Goal: Task Accomplishment & Management: Manage account settings

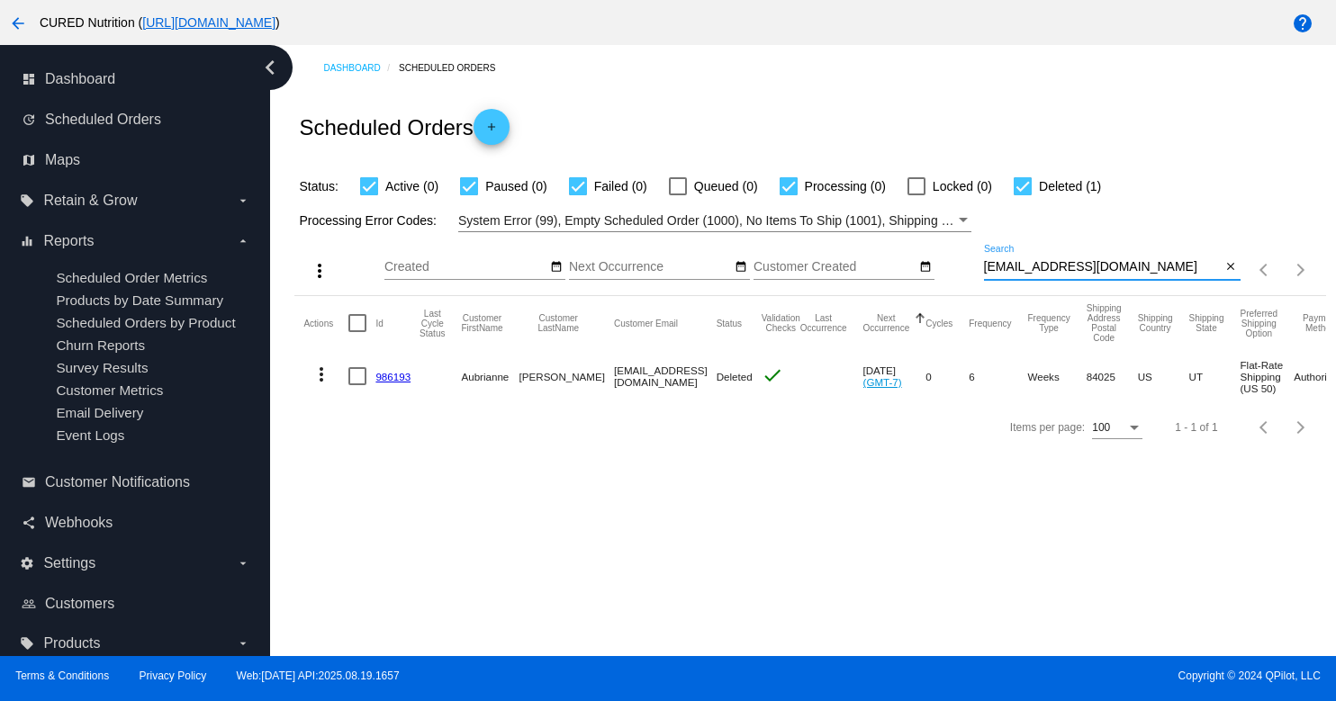
click at [1073, 270] on input "[EMAIL_ADDRESS][DOMAIN_NAME]" at bounding box center [1103, 267] width 238 height 14
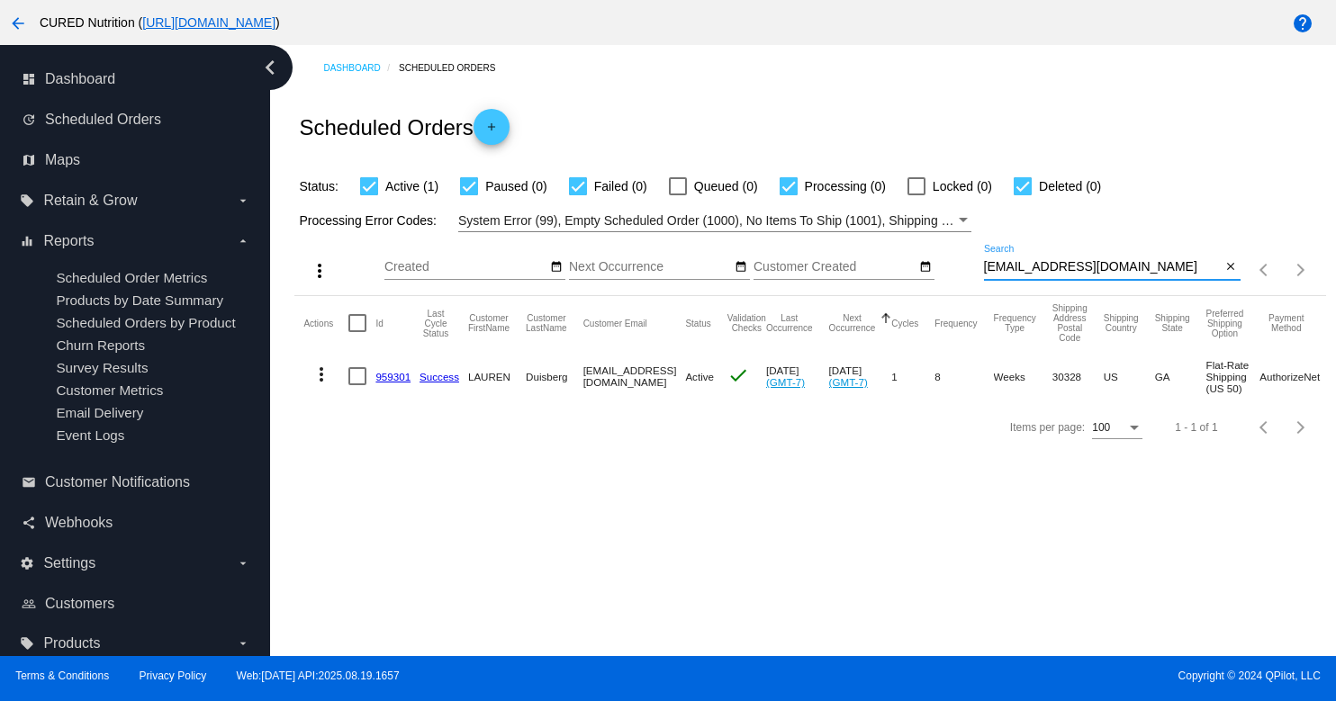
type input "[EMAIL_ADDRESS][DOMAIN_NAME]"
click at [384, 377] on link "959301" at bounding box center [392, 377] width 35 height 12
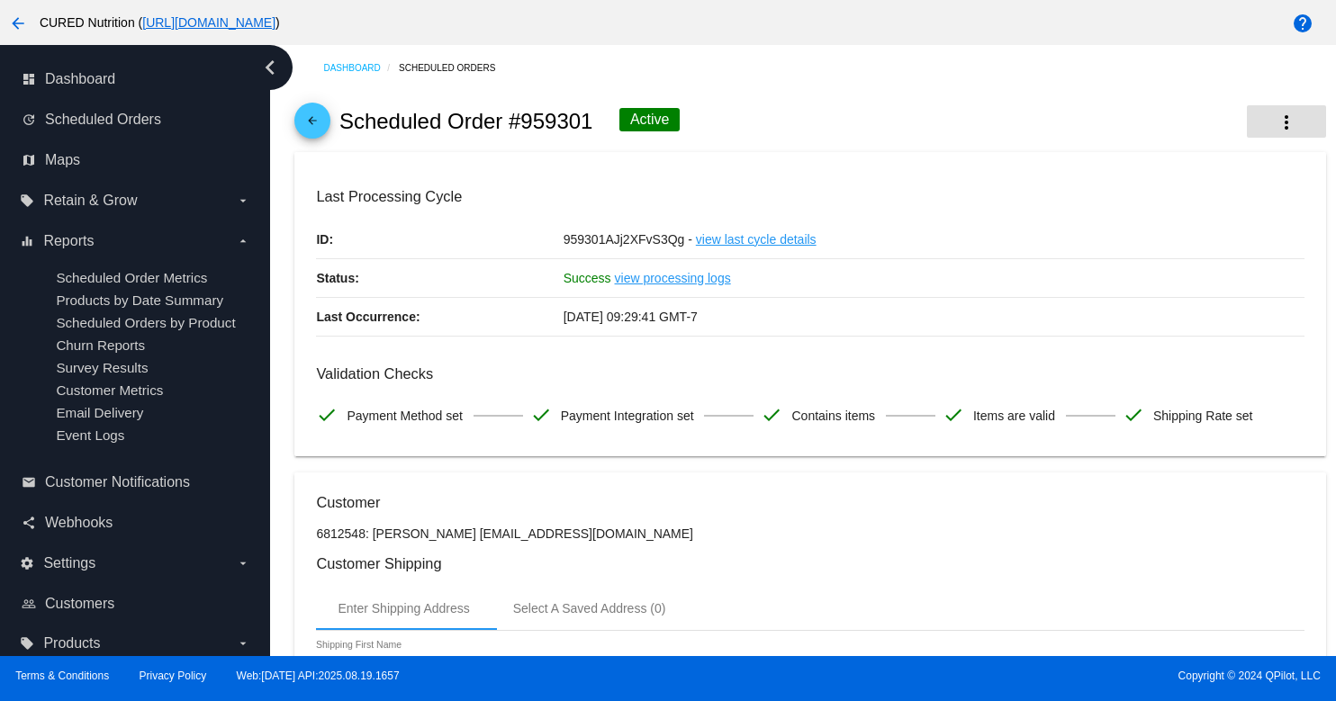
click at [1282, 117] on mat-icon "more_vert" at bounding box center [1287, 123] width 22 height 22
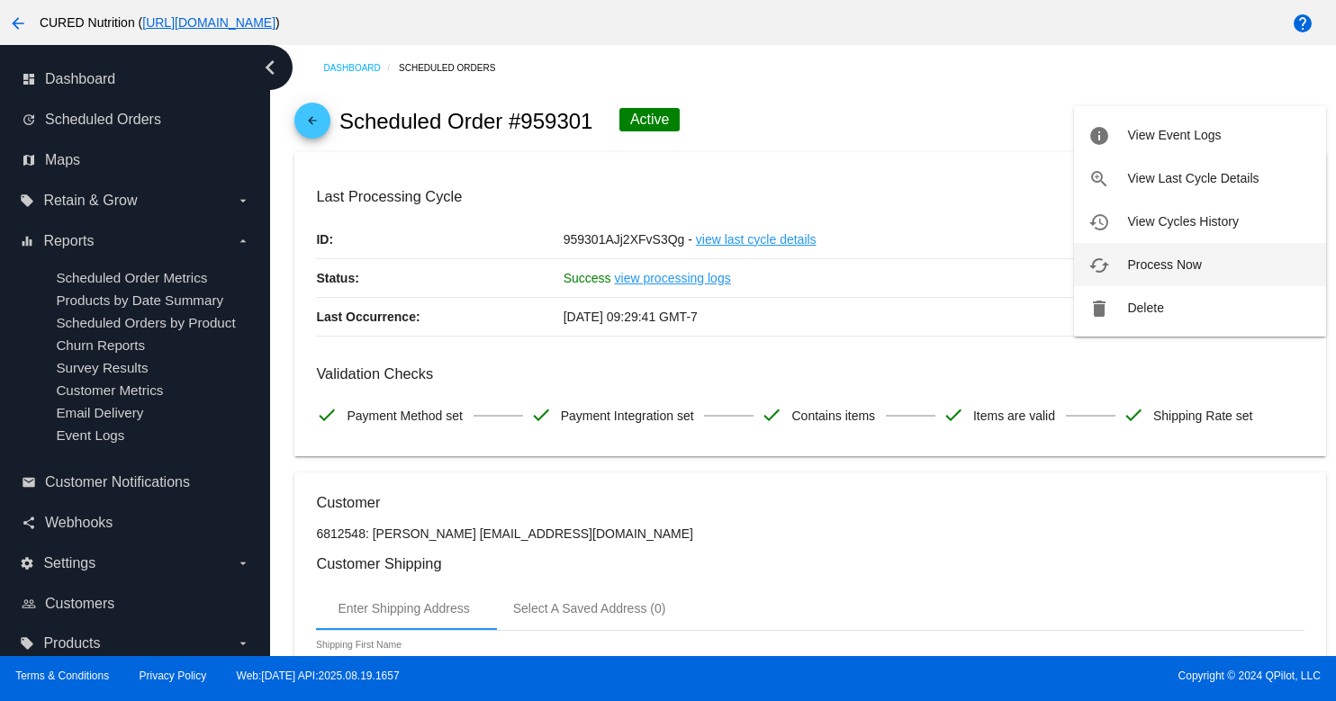
click at [1210, 273] on button "cached Process Now" at bounding box center [1200, 264] width 252 height 43
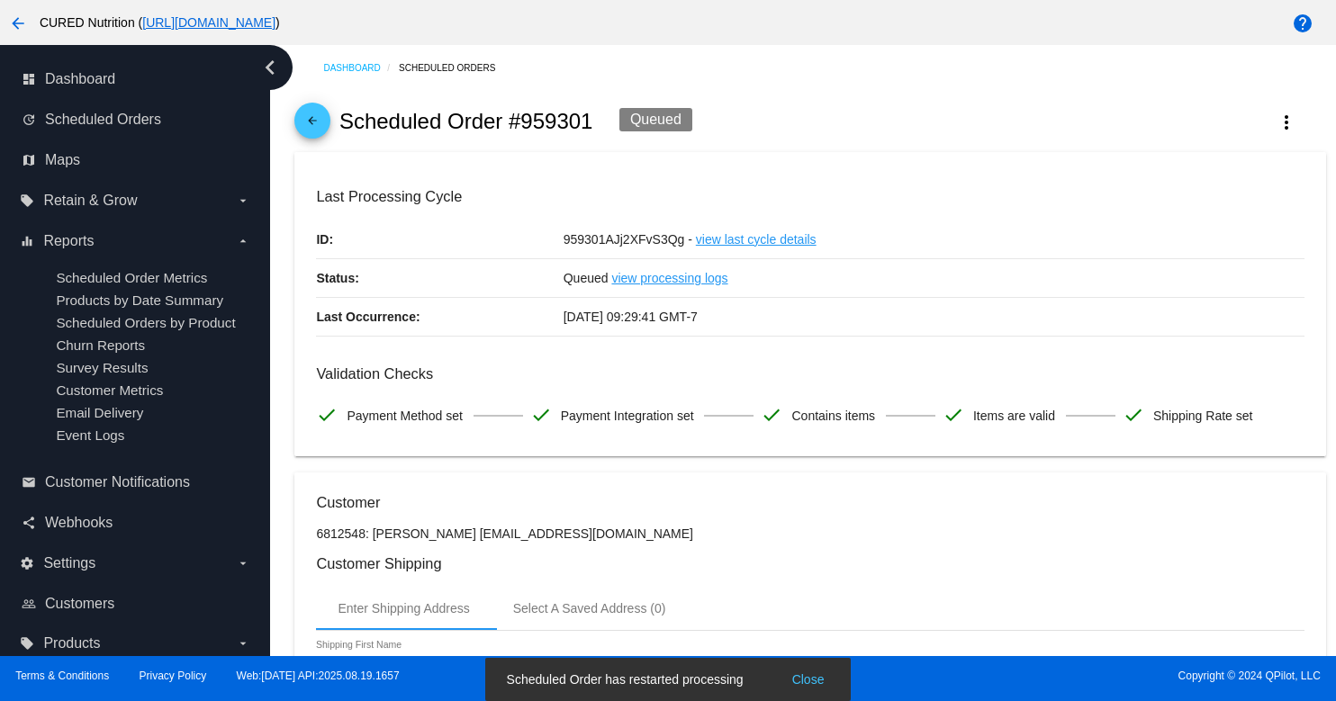
click at [317, 123] on mat-icon "arrow_back" at bounding box center [313, 125] width 22 height 22
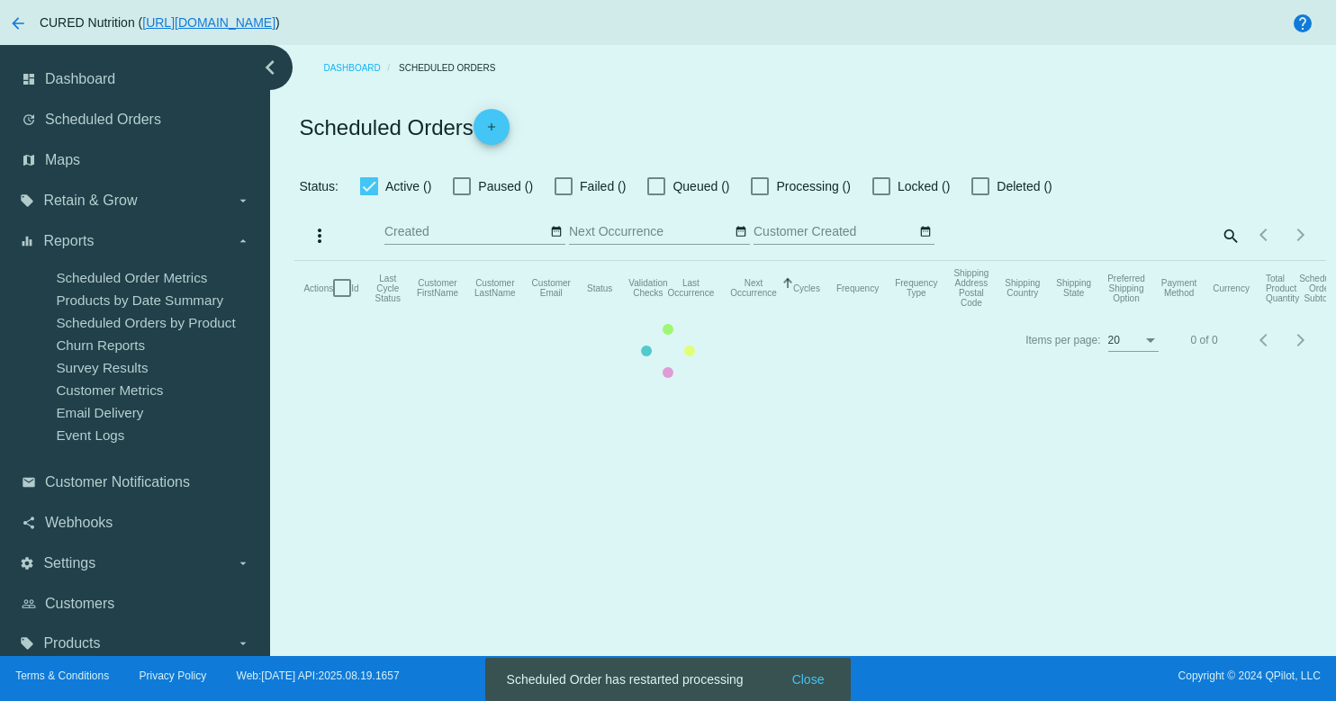
checkbox input "true"
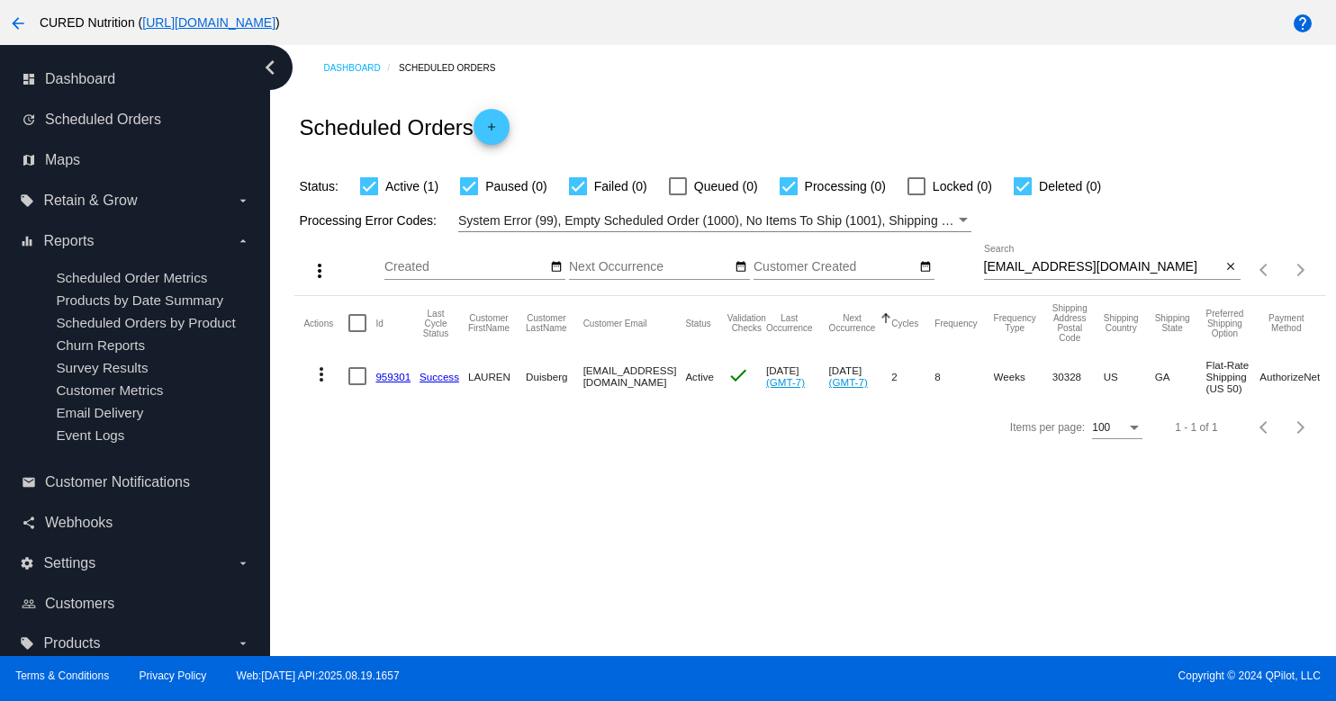
click at [1079, 271] on input "[EMAIL_ADDRESS][DOMAIN_NAME]" at bounding box center [1103, 267] width 238 height 14
paste input "[EMAIL_ADDRESS][DOMAIN_NAME]"
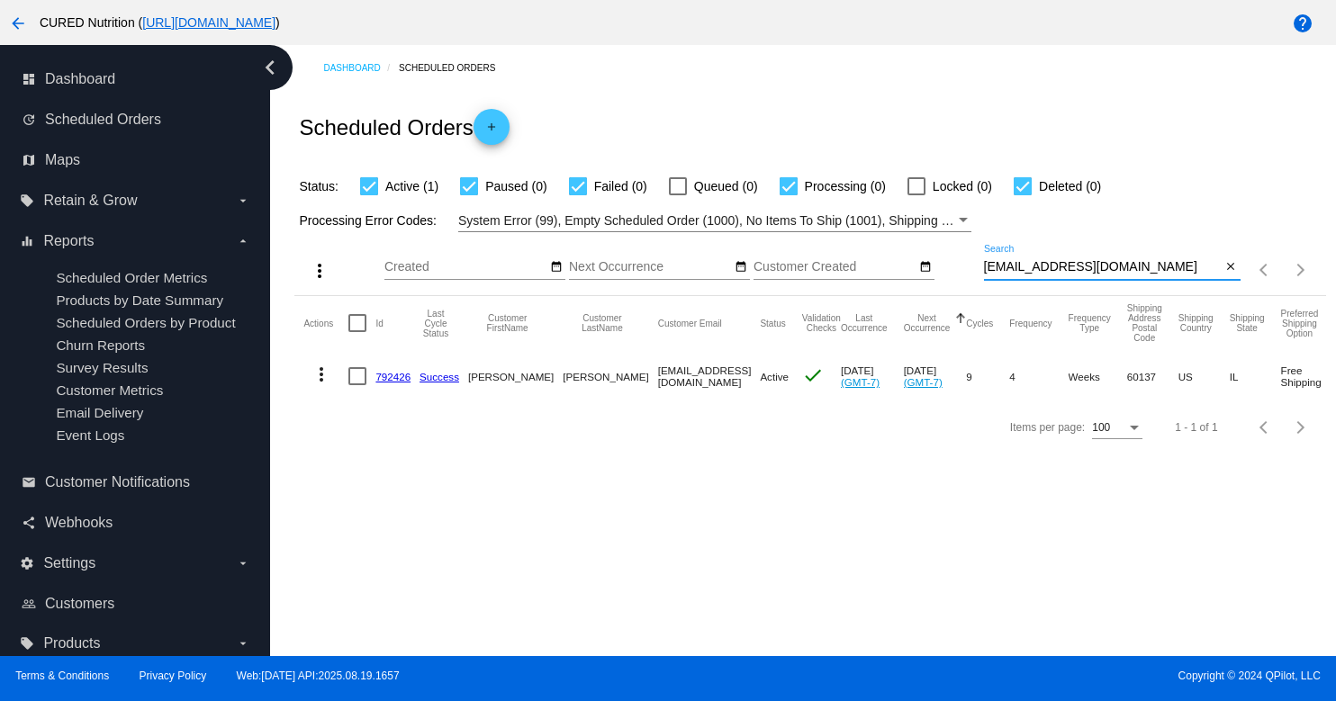
type input "[EMAIL_ADDRESS][DOMAIN_NAME]"
click at [395, 380] on link "792426" at bounding box center [392, 377] width 35 height 12
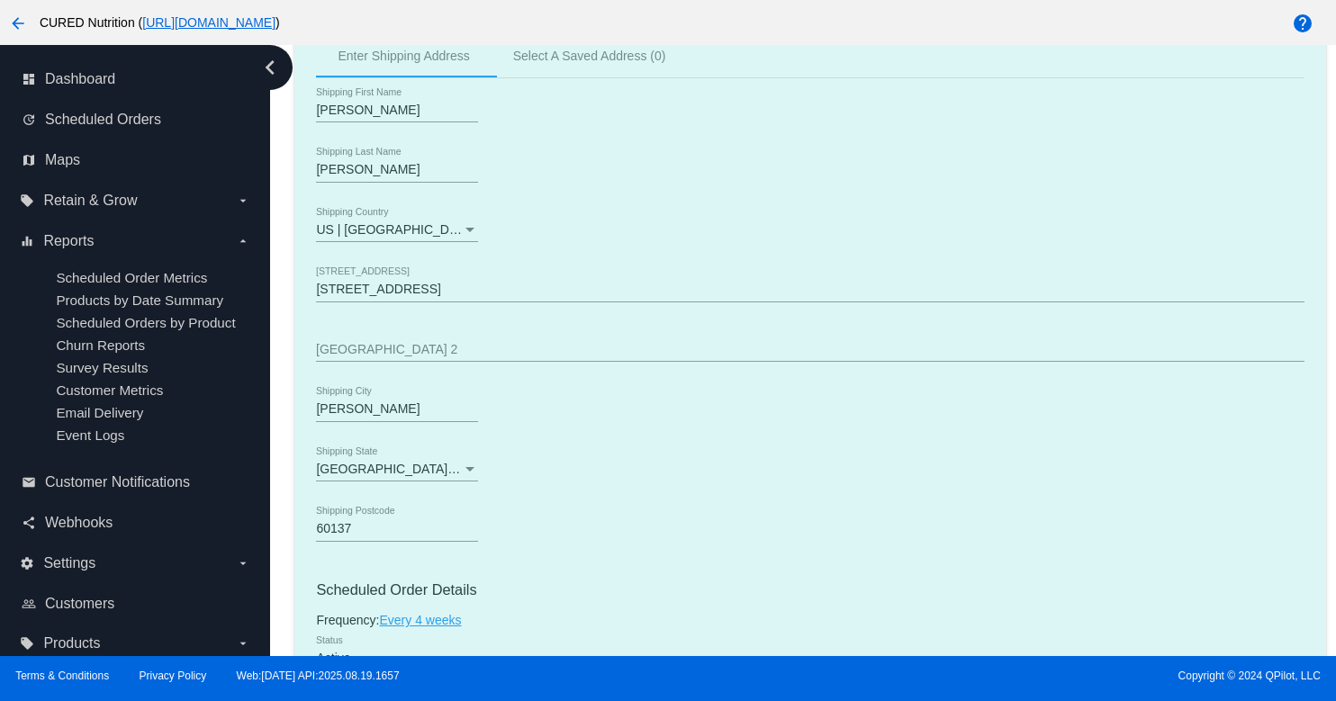
scroll to position [682, 0]
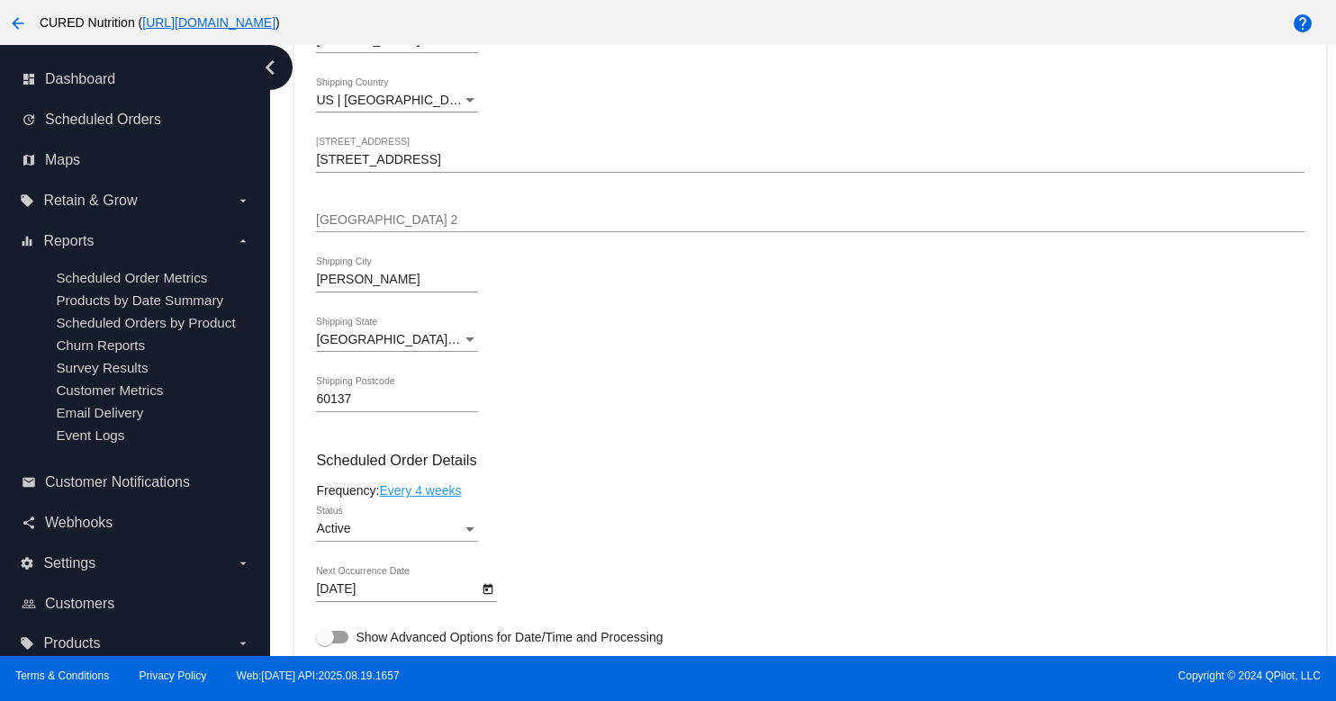
click at [434, 558] on div "Active Status" at bounding box center [397, 532] width 162 height 51
click at [434, 536] on div "Active" at bounding box center [389, 529] width 146 height 14
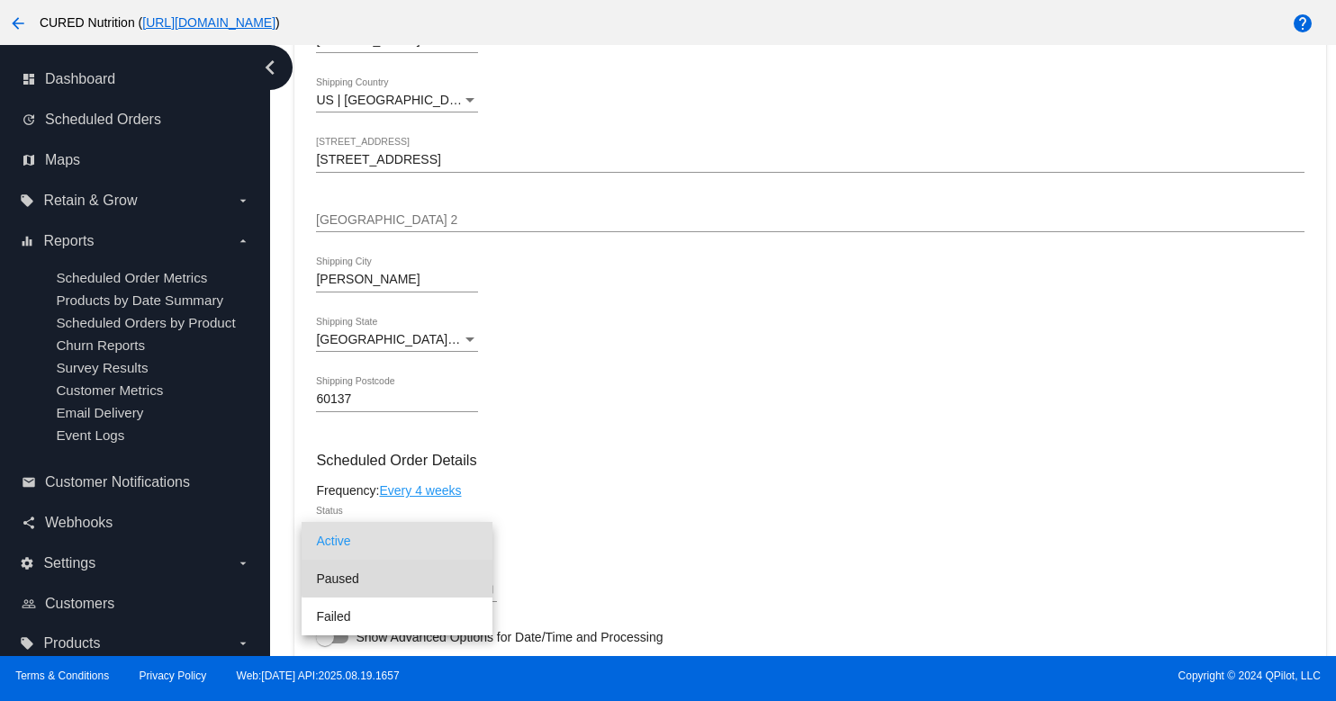
click at [445, 572] on span "Paused" at bounding box center [397, 579] width 162 height 38
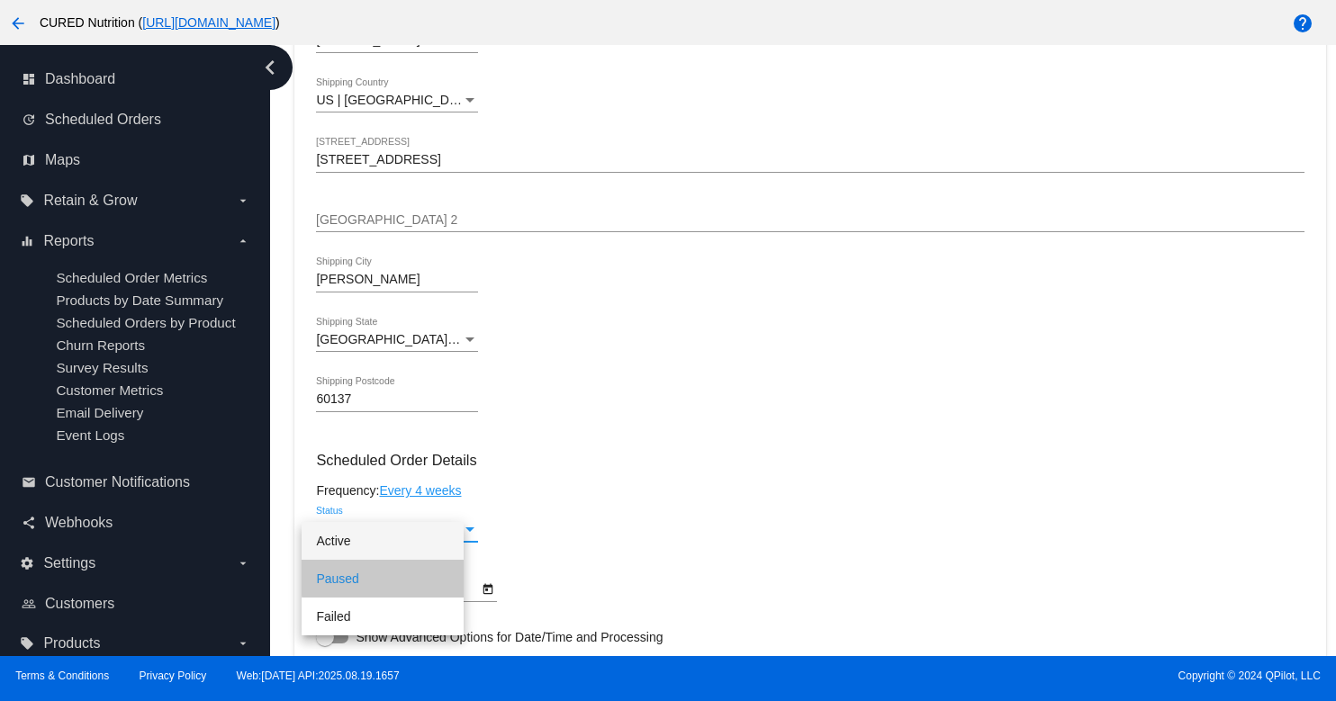
click at [631, 463] on h3 "Scheduled Order Details" at bounding box center [809, 460] width 987 height 17
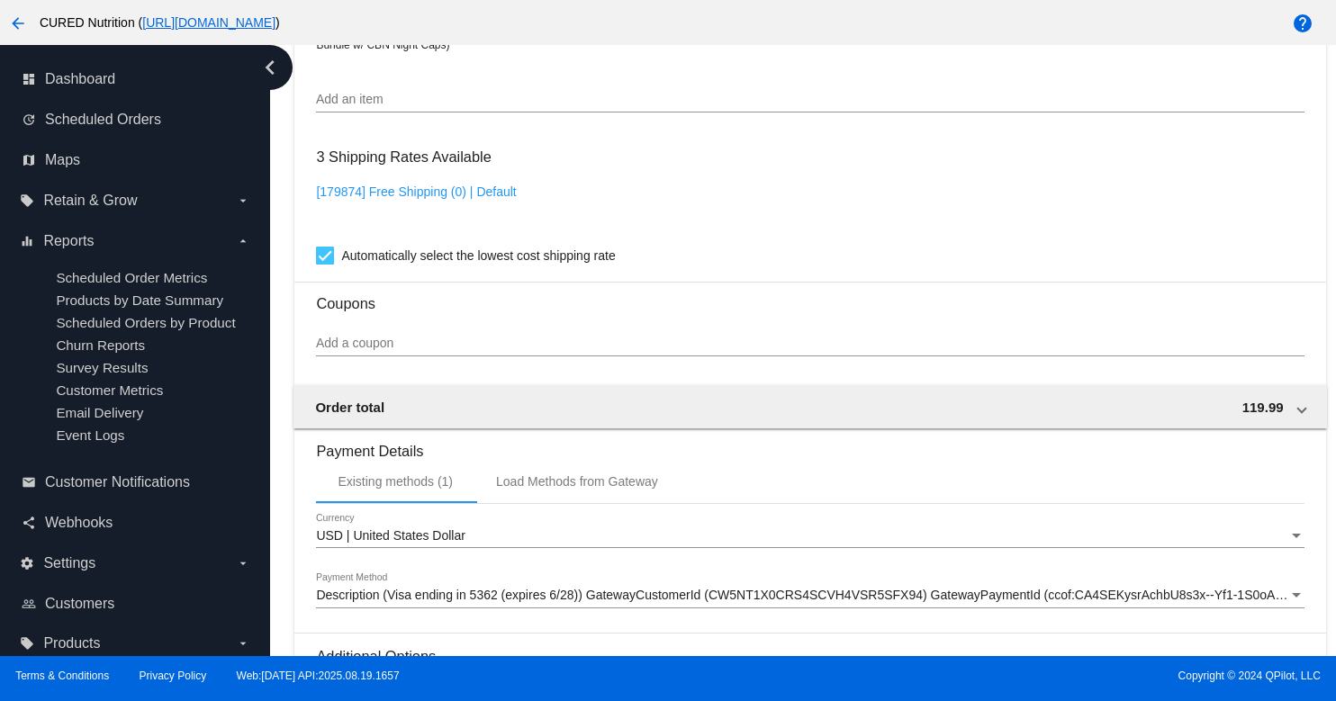
scroll to position [1633, 0]
